Goal: Task Accomplishment & Management: Complete application form

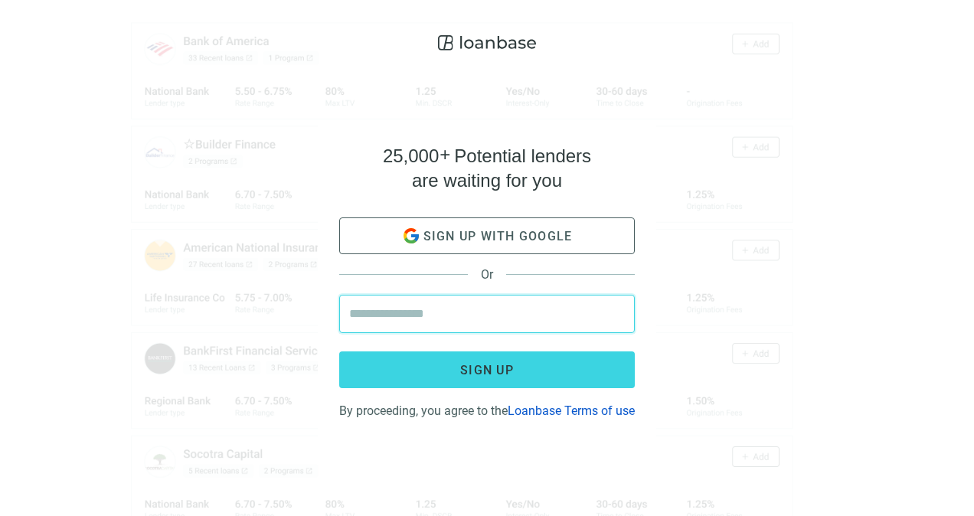
click at [436, 312] on input "email" at bounding box center [487, 313] width 276 height 37
type input "**********"
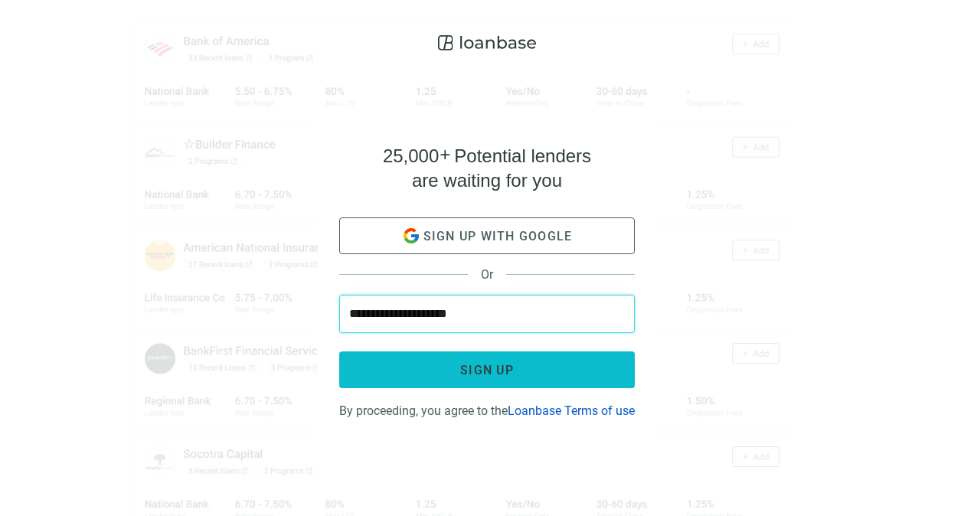
click at [449, 360] on button "Sign up" at bounding box center [486, 369] width 295 height 37
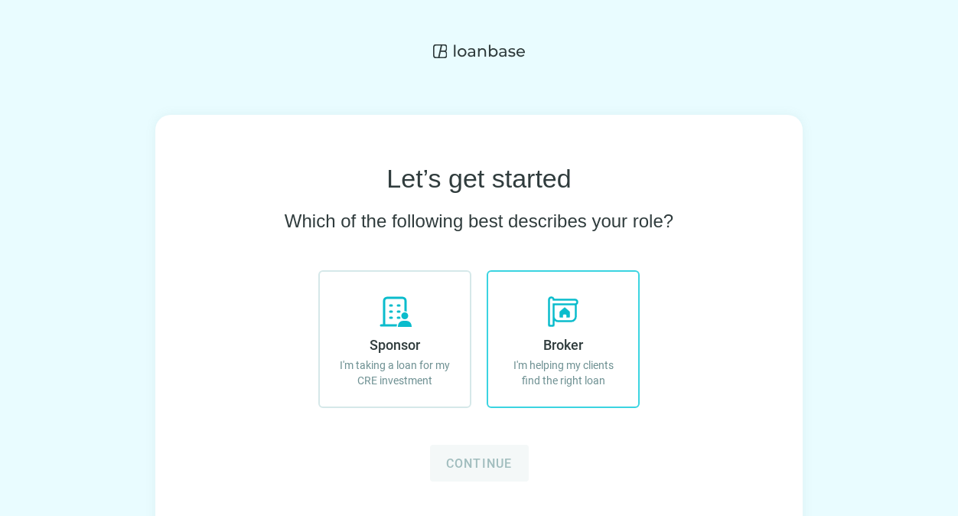
click at [594, 391] on label "Broker I'm helping my clients find the right loan" at bounding box center [563, 339] width 153 height 138
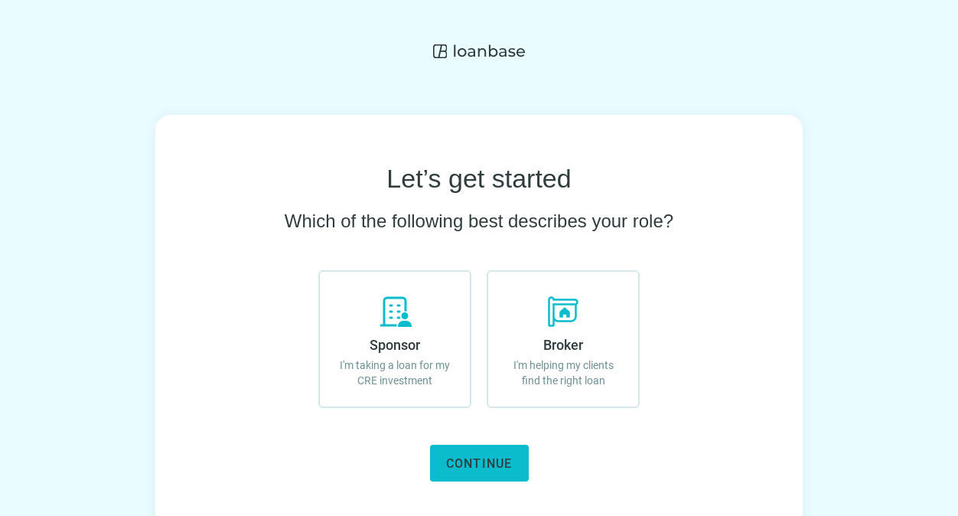
click at [511, 461] on span "Continue" at bounding box center [479, 463] width 67 height 15
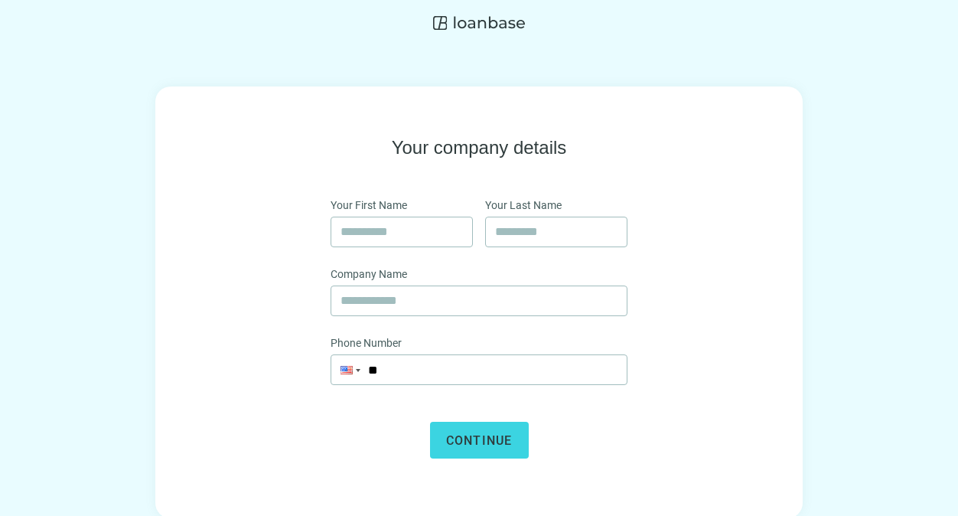
scroll to position [43, 0]
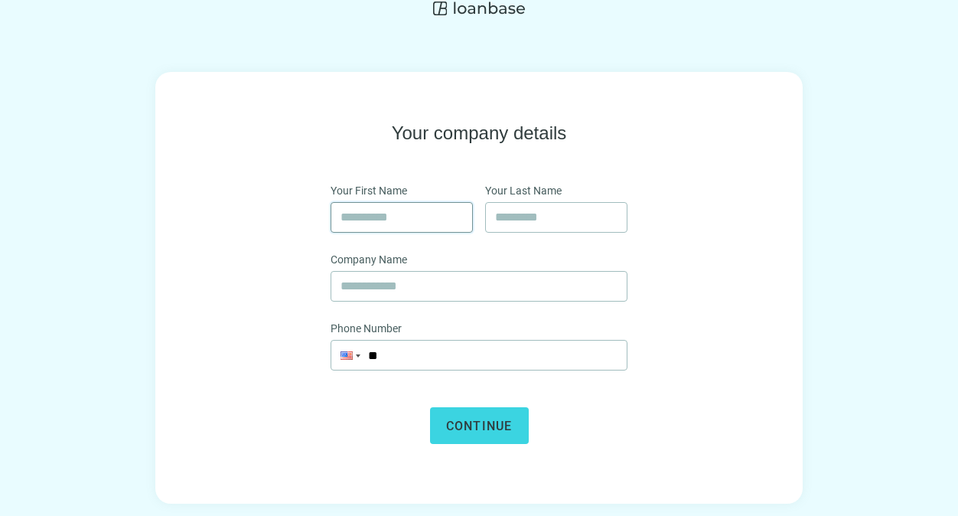
click at [377, 223] on input "text" at bounding box center [402, 217] width 122 height 29
type input "******"
type input "*****"
type input "*******"
click at [464, 419] on span "Continue" at bounding box center [479, 426] width 67 height 15
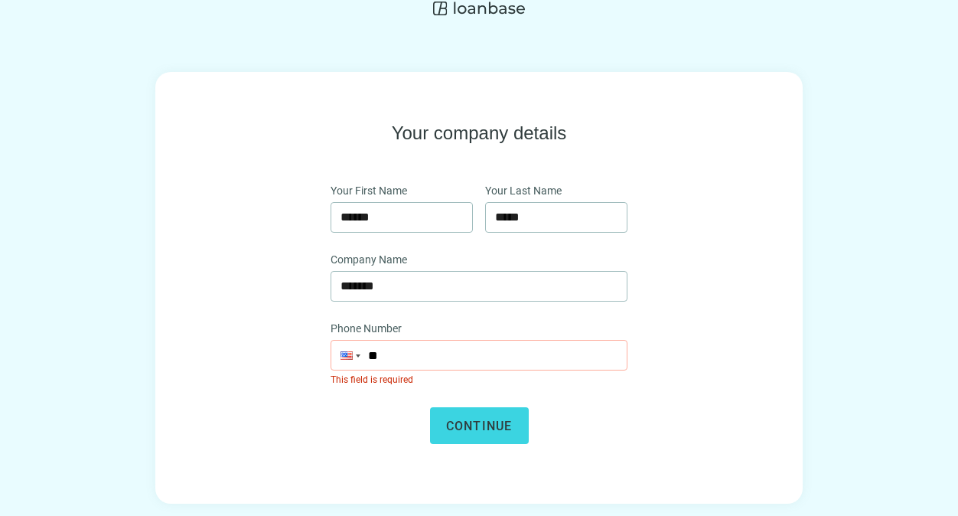
click at [446, 358] on input "**" at bounding box center [478, 355] width 295 height 29
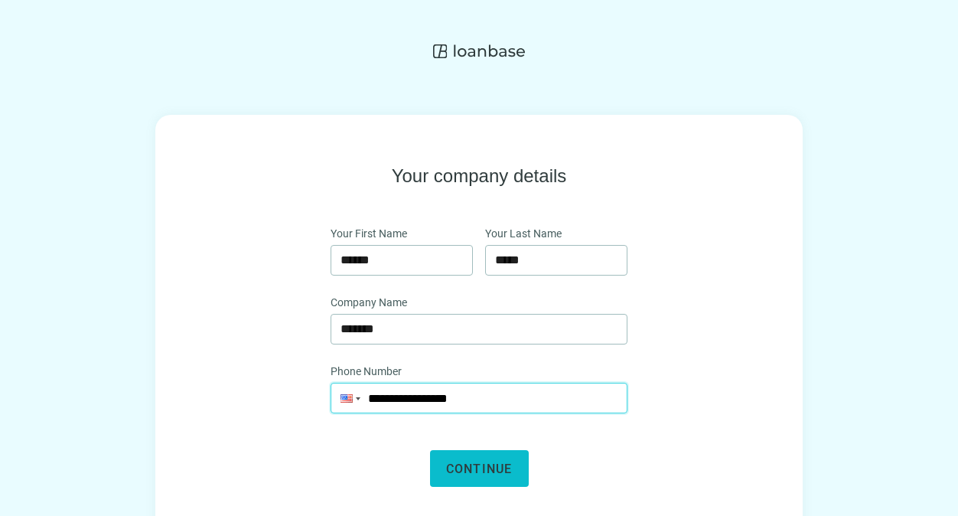
type input "**********"
click at [444, 465] on button "Continue" at bounding box center [479, 468] width 99 height 37
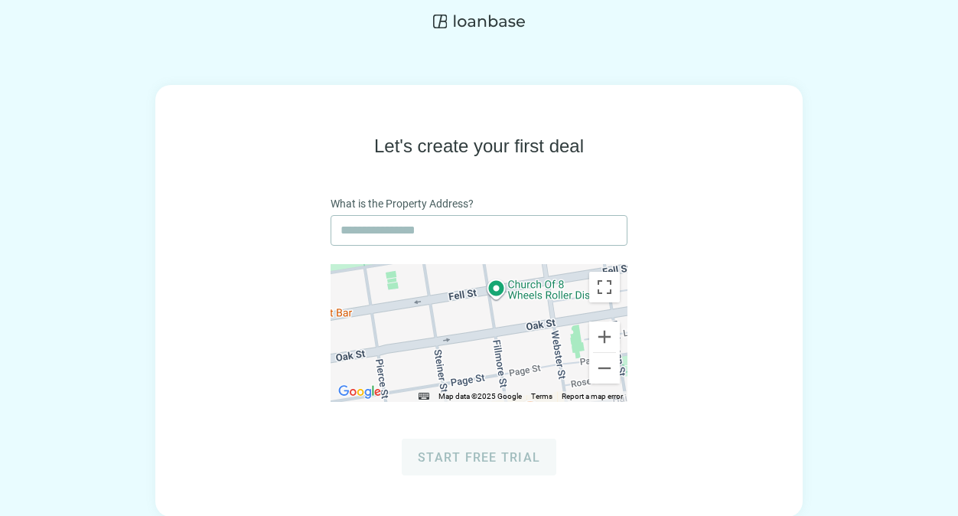
scroll to position [43, 0]
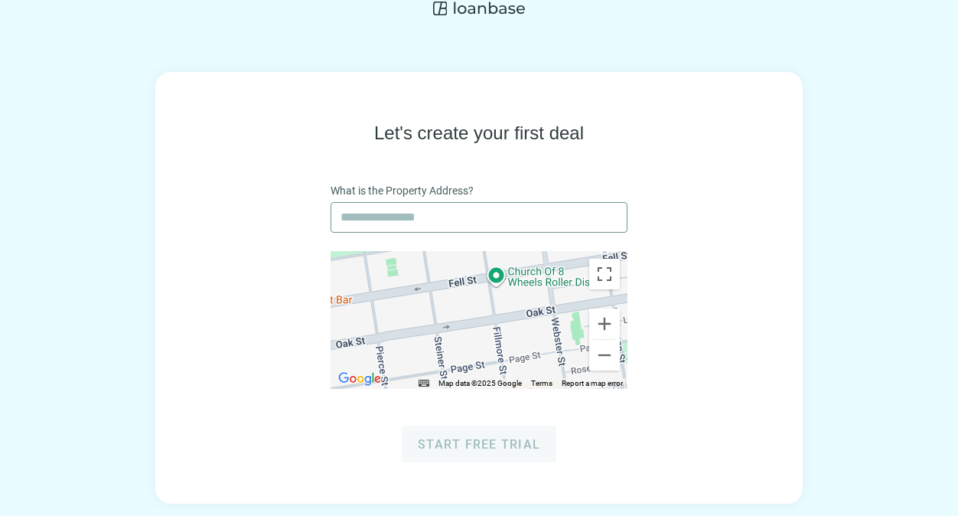
click at [336, 231] on span at bounding box center [479, 217] width 297 height 31
click at [344, 221] on input "text" at bounding box center [479, 217] width 277 height 29
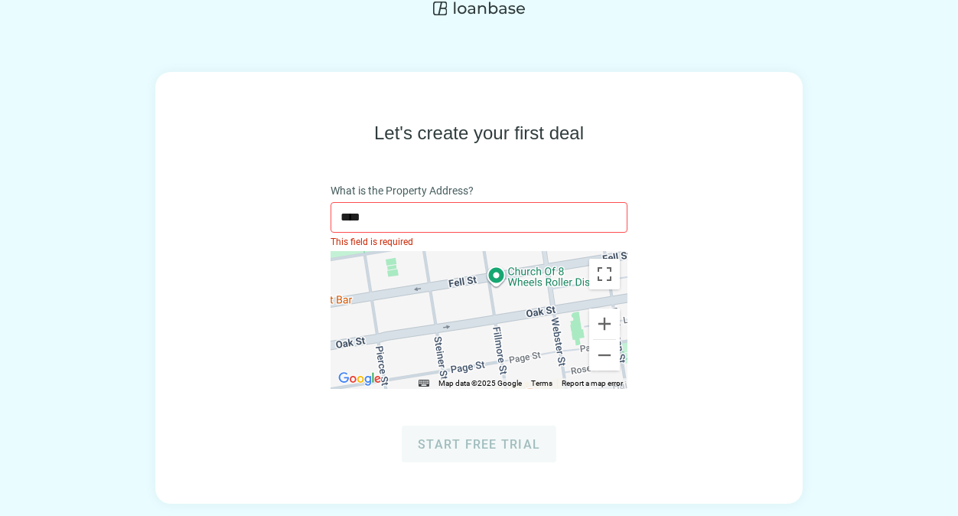
type input "**********"
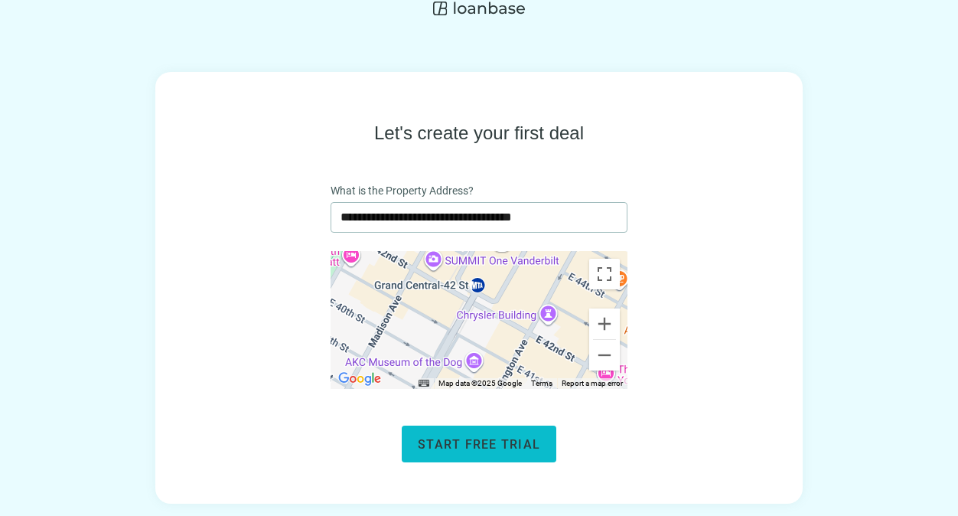
click at [453, 434] on button "Start free trial" at bounding box center [479, 444] width 155 height 37
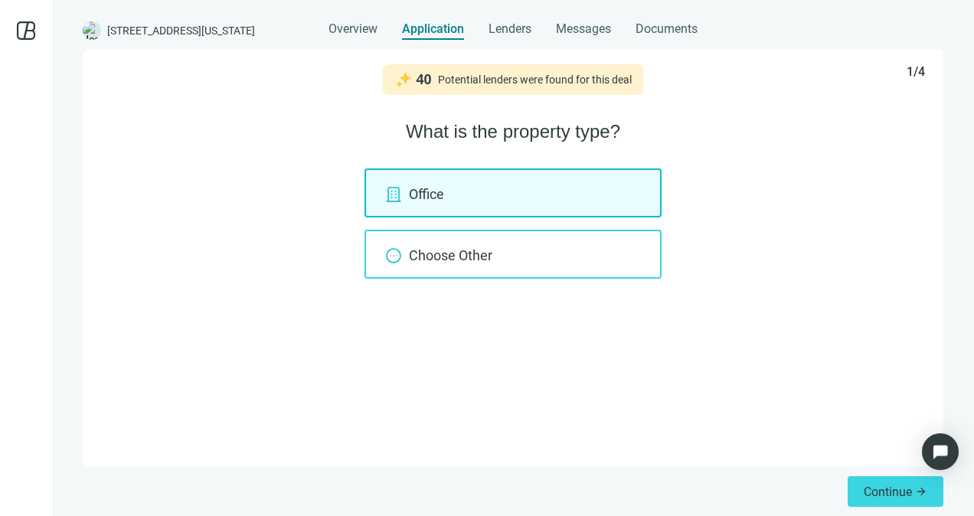
click at [436, 250] on div "Choose Other" at bounding box center [512, 254] width 297 height 49
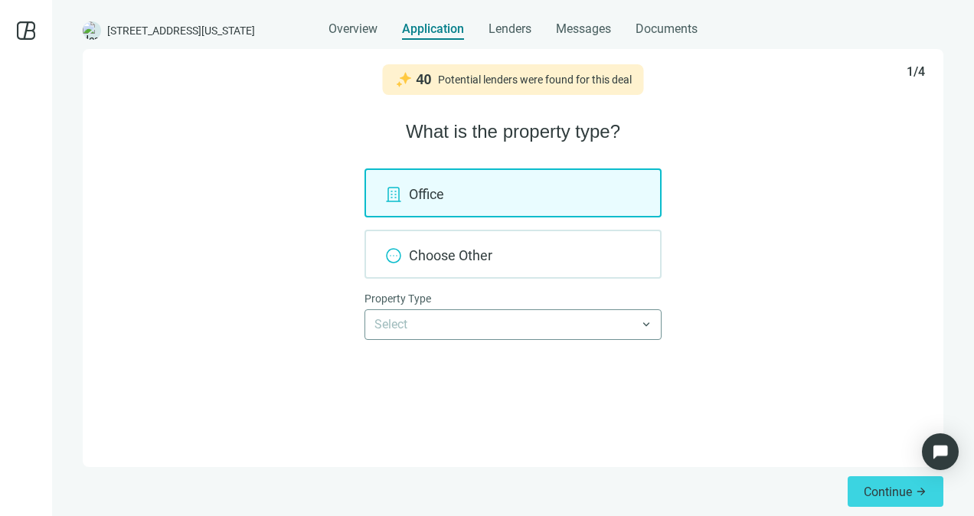
click at [437, 329] on input "search" at bounding box center [505, 324] width 263 height 29
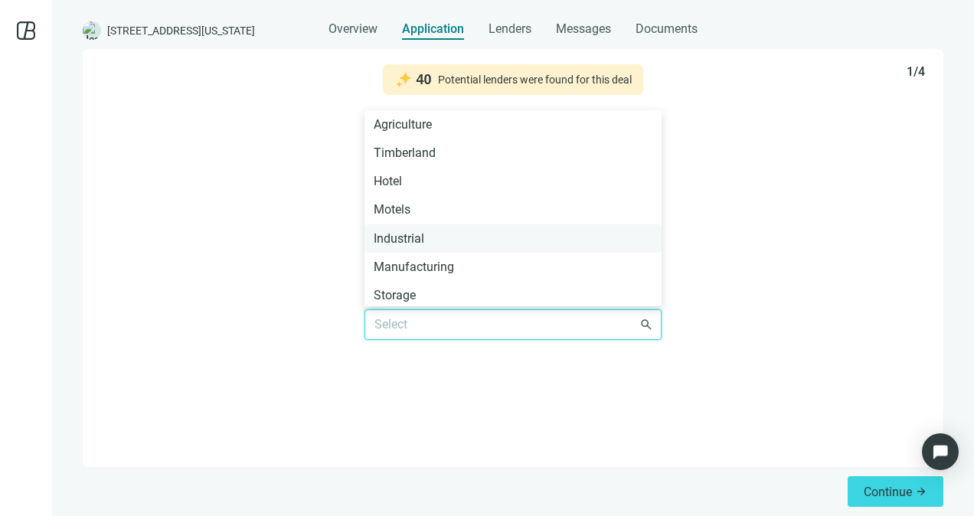
click at [397, 240] on div "Industrial" at bounding box center [513, 238] width 279 height 19
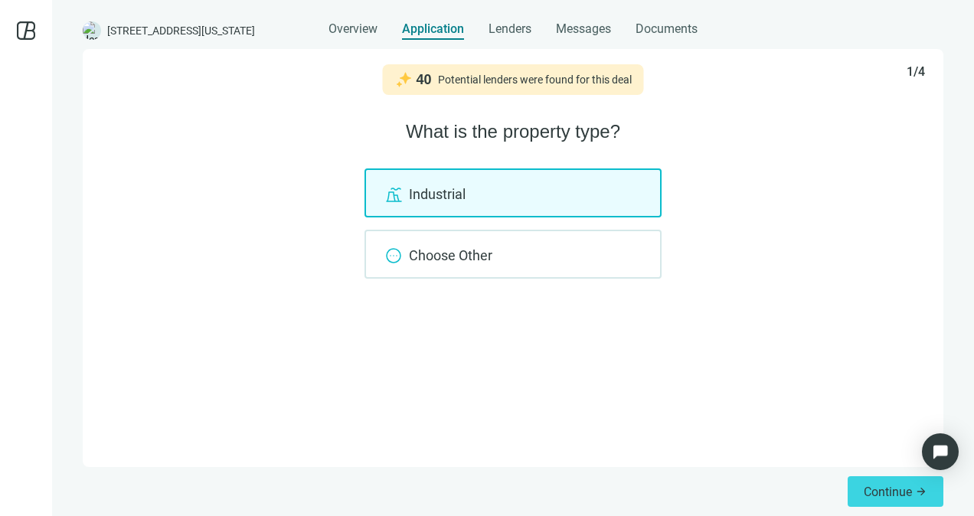
click at [422, 214] on div "Industrial" at bounding box center [512, 192] width 297 height 49
click at [424, 204] on div "Industrial" at bounding box center [512, 192] width 297 height 49
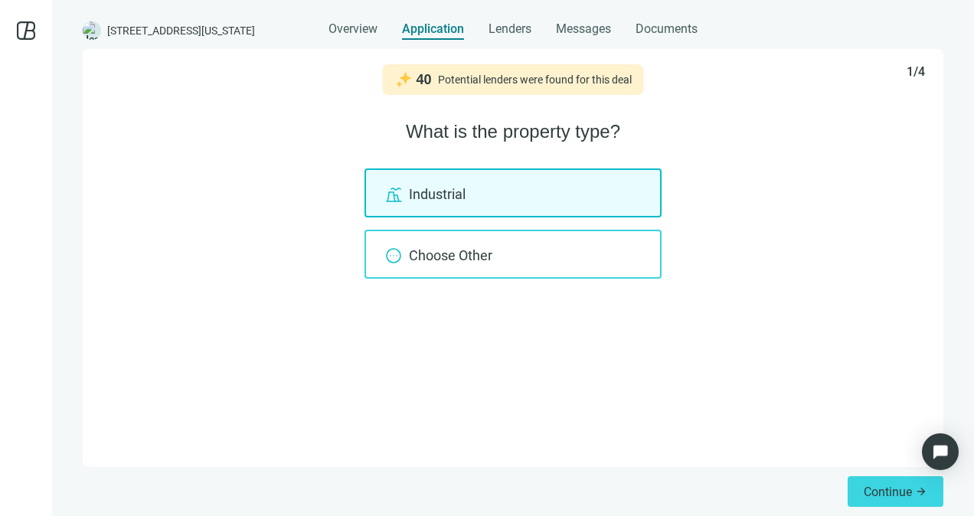
click at [426, 276] on div "Choose Other" at bounding box center [512, 254] width 297 height 49
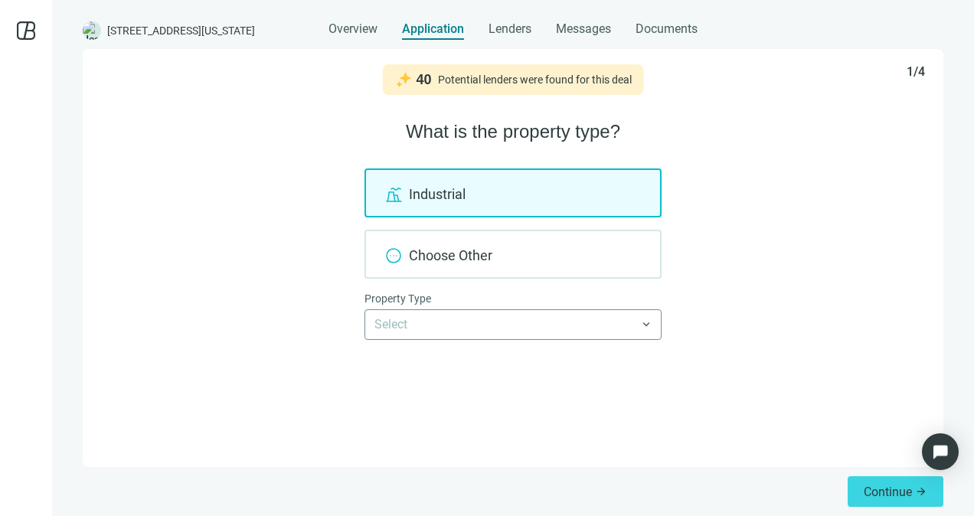
click at [436, 317] on input "search" at bounding box center [505, 324] width 263 height 29
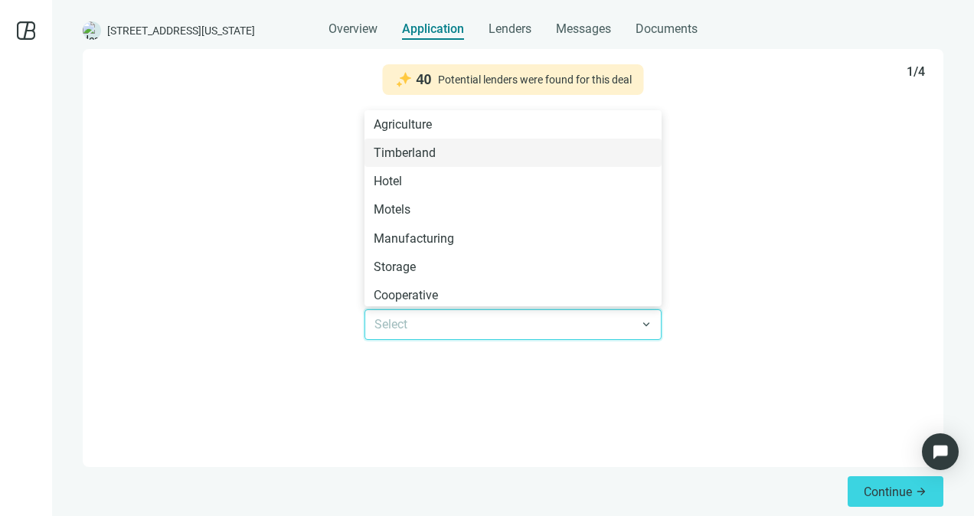
click at [243, 167] on div "40 Potential lenders were found for this deal 1/4 What is the property type? In…" at bounding box center [513, 258] width 860 height 418
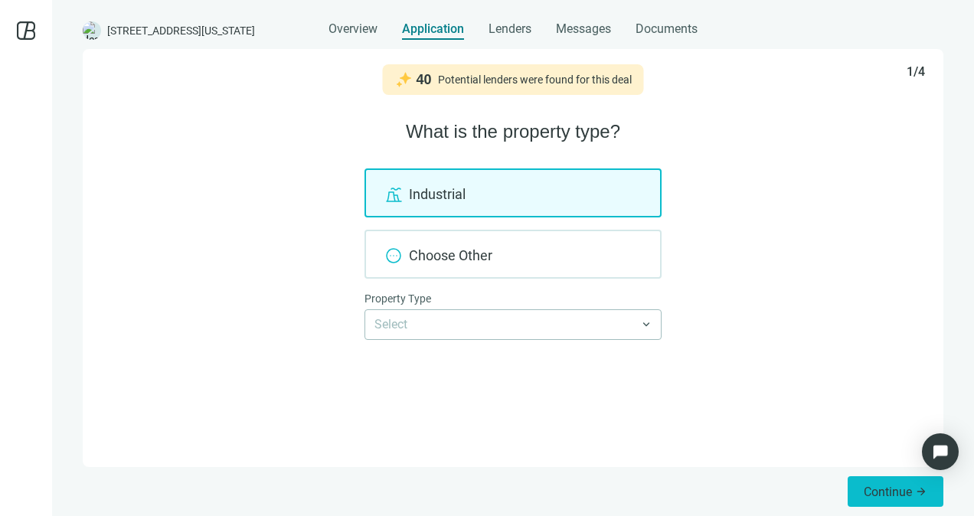
click at [911, 487] on span "Continue" at bounding box center [887, 491] width 48 height 15
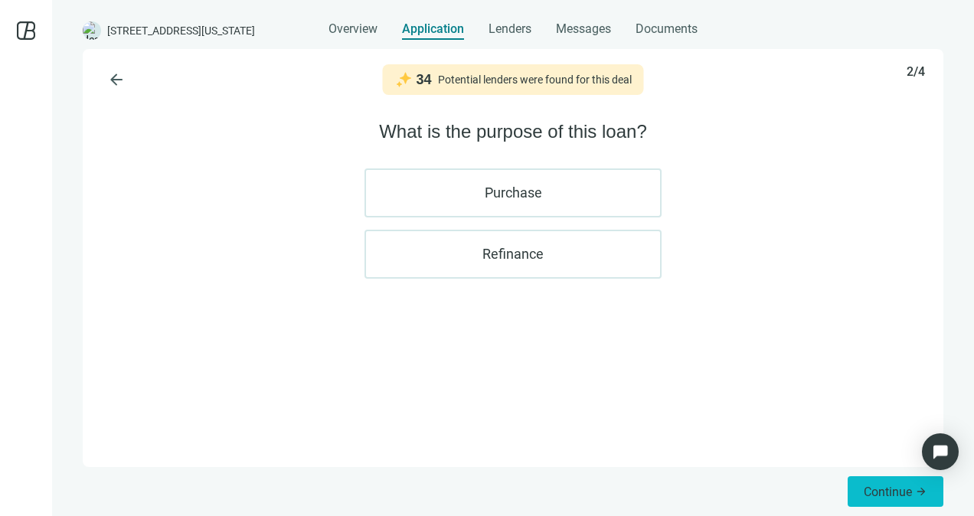
click at [876, 494] on span "Continue" at bounding box center [887, 491] width 48 height 15
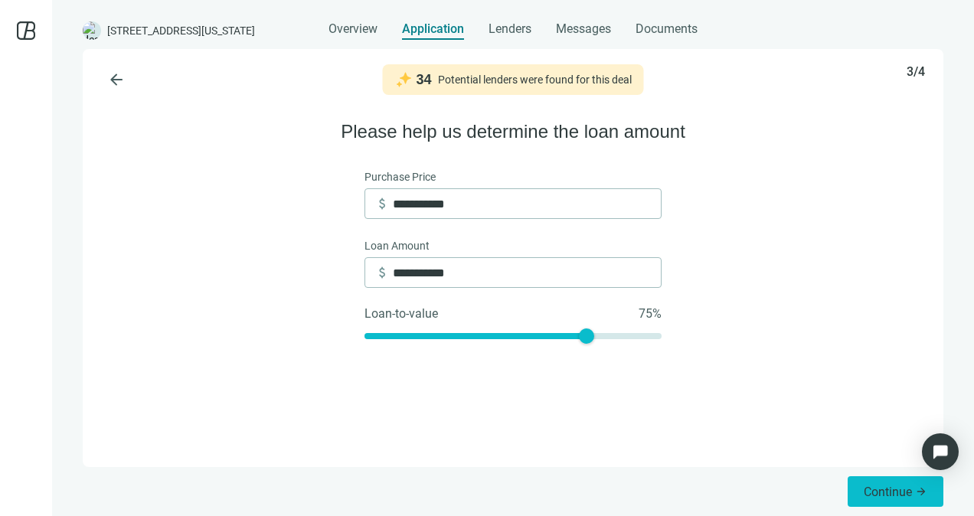
click at [875, 485] on span "Continue" at bounding box center [887, 491] width 48 height 15
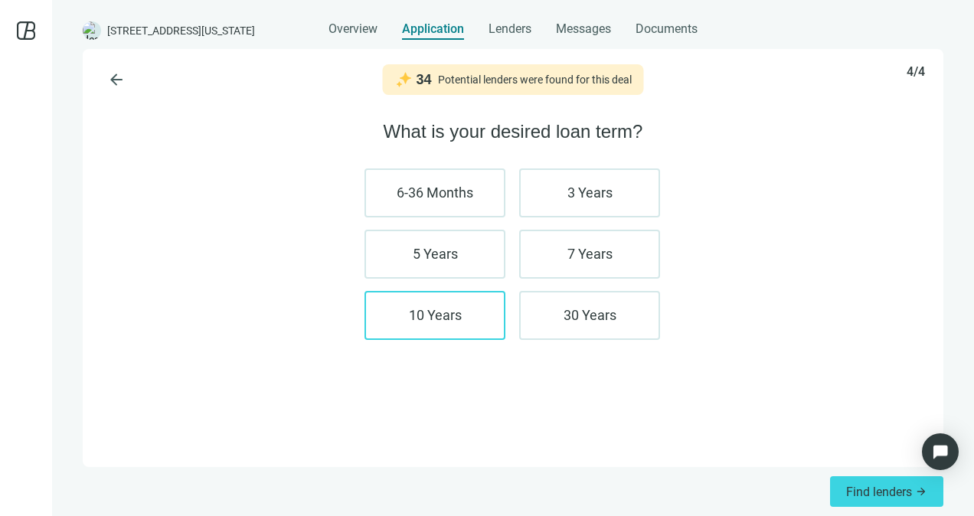
click at [439, 334] on label "10 Years" at bounding box center [434, 315] width 141 height 49
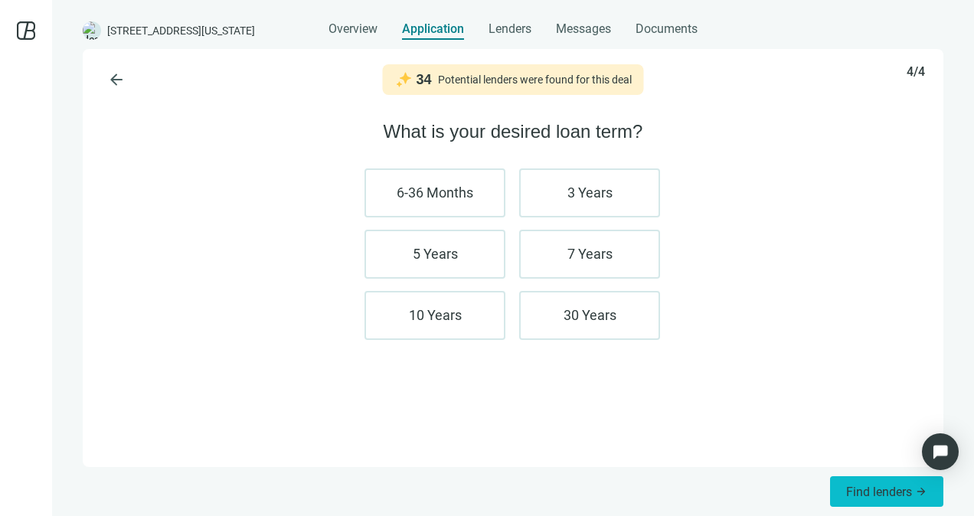
click at [879, 491] on span "Find lenders" at bounding box center [879, 491] width 66 height 15
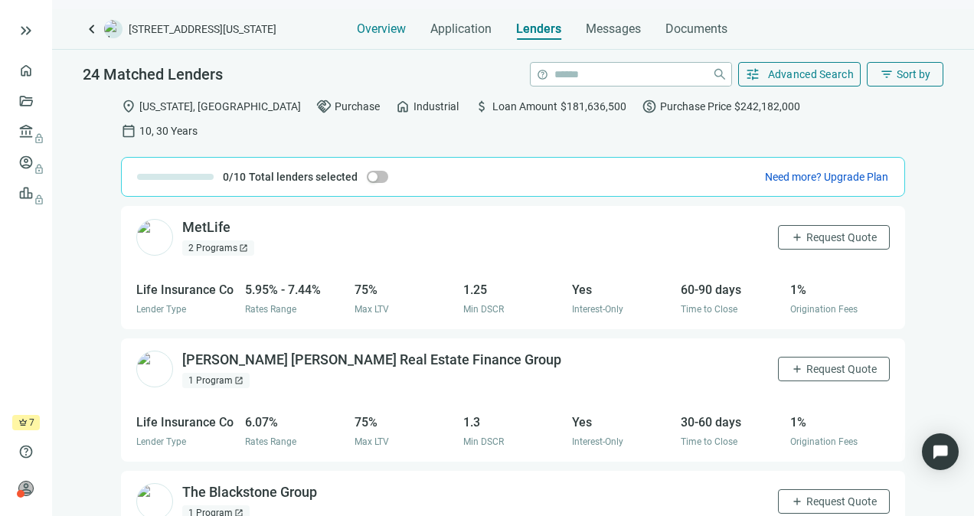
click at [368, 28] on span "Overview" at bounding box center [381, 28] width 49 height 15
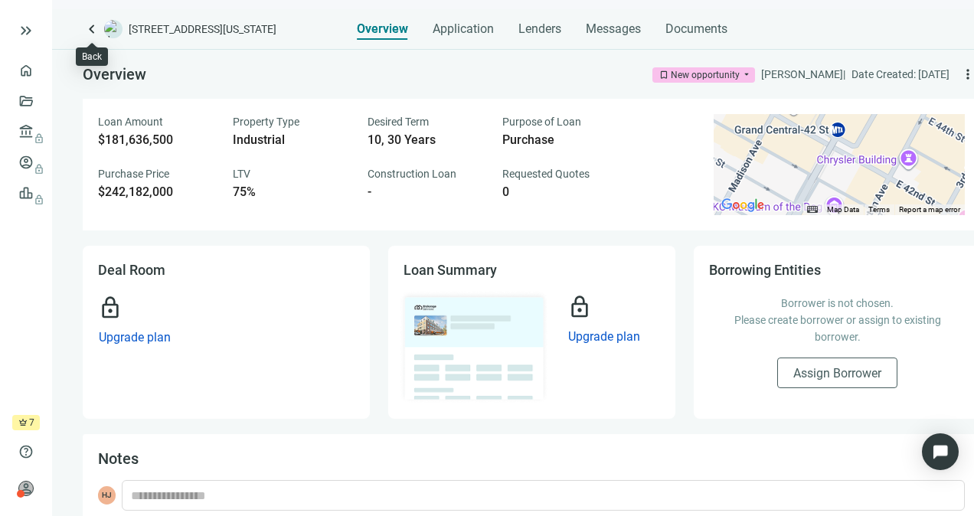
click at [95, 28] on span "keyboard_arrow_left" at bounding box center [92, 29] width 18 height 18
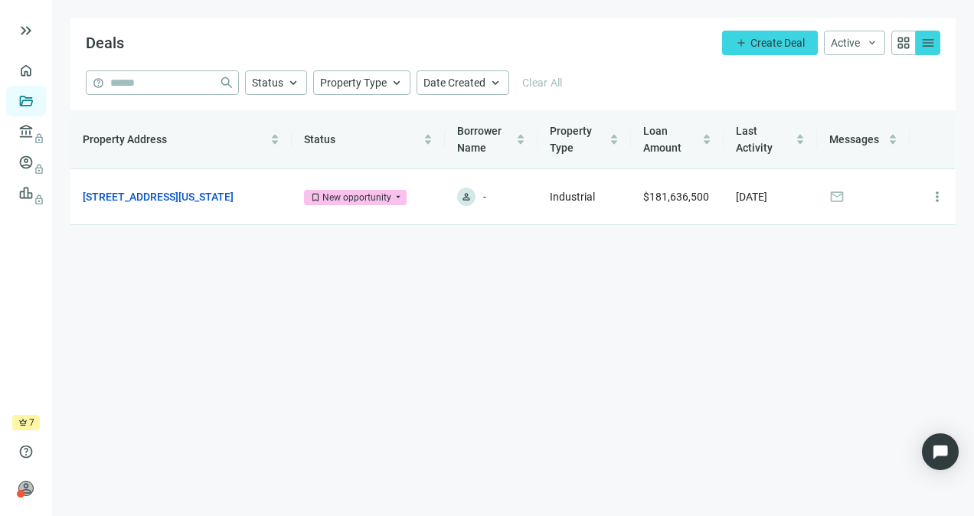
click at [110, 40] on div at bounding box center [66, 30] width 98 height 31
click at [38, 67] on link "Overview" at bounding box center [60, 70] width 45 height 12
